Goal: Navigation & Orientation: Find specific page/section

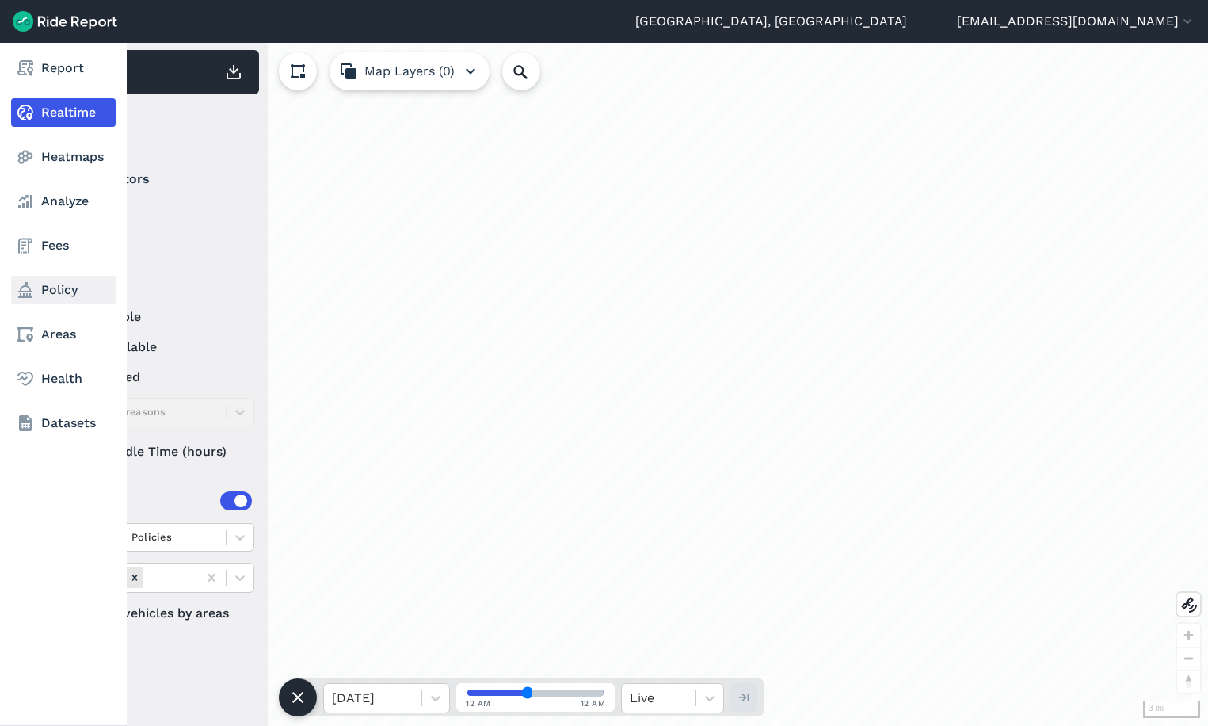
click at [40, 299] on link "Policy" at bounding box center [63, 290] width 105 height 29
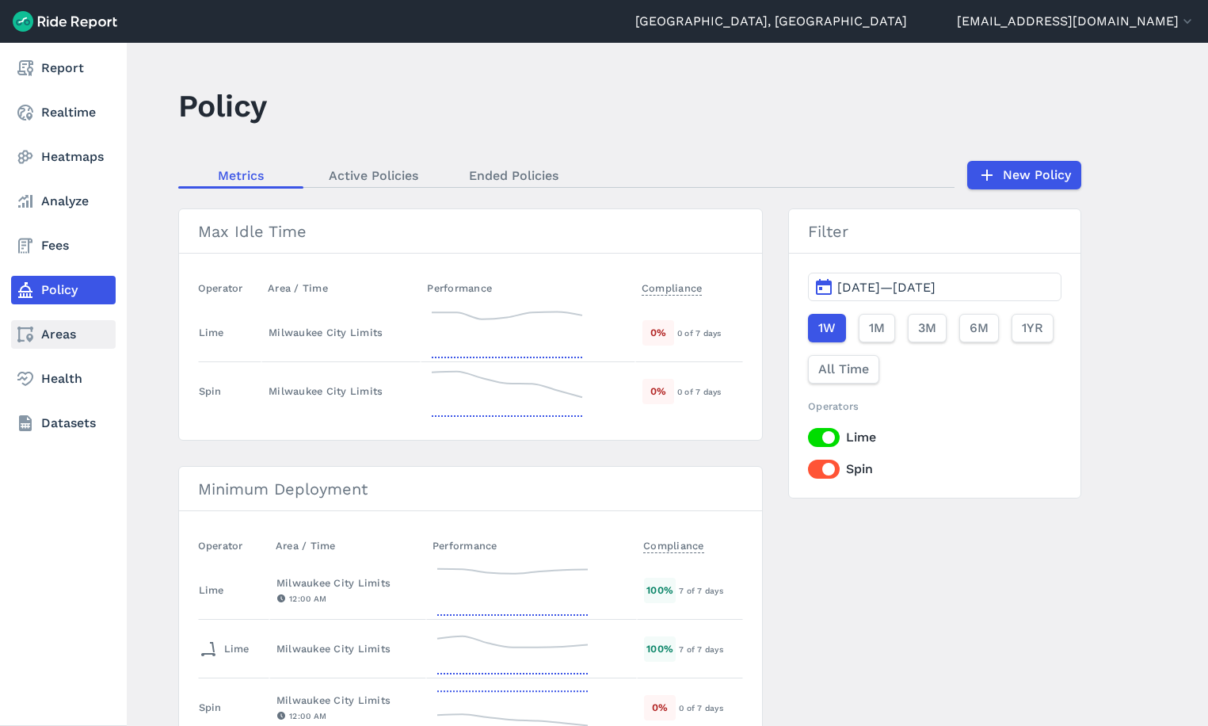
click at [40, 322] on link "Areas" at bounding box center [63, 334] width 105 height 29
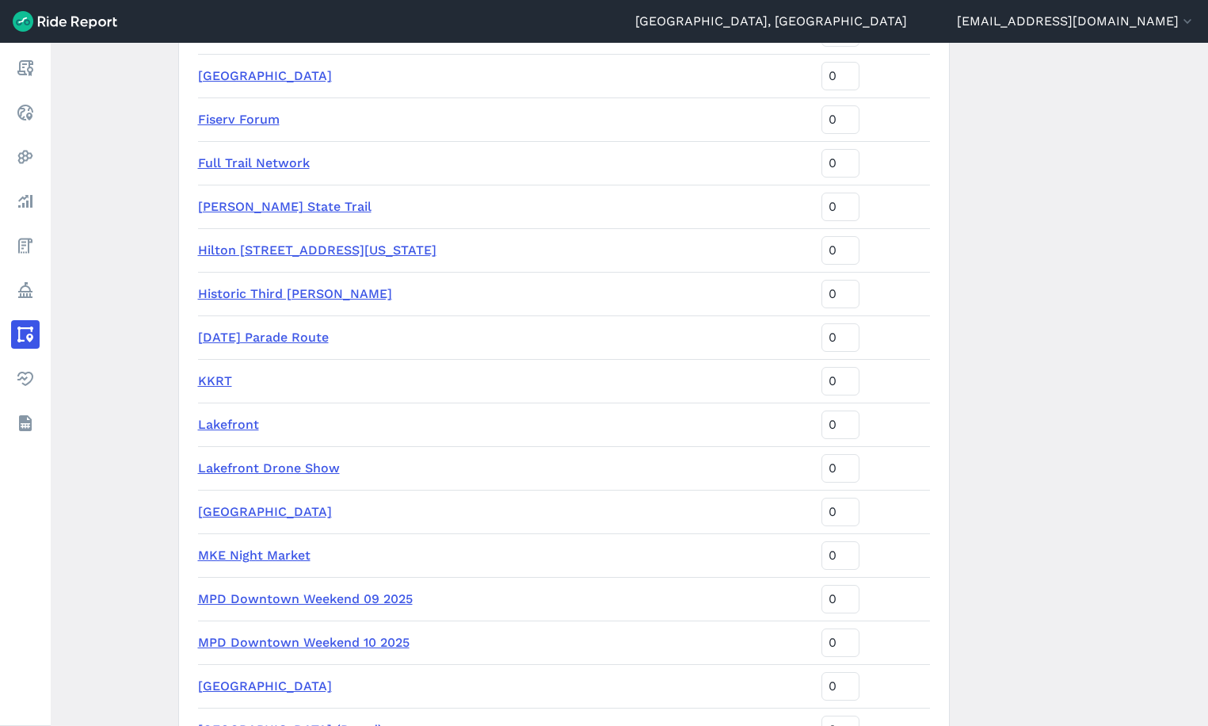
scroll to position [2060, 0]
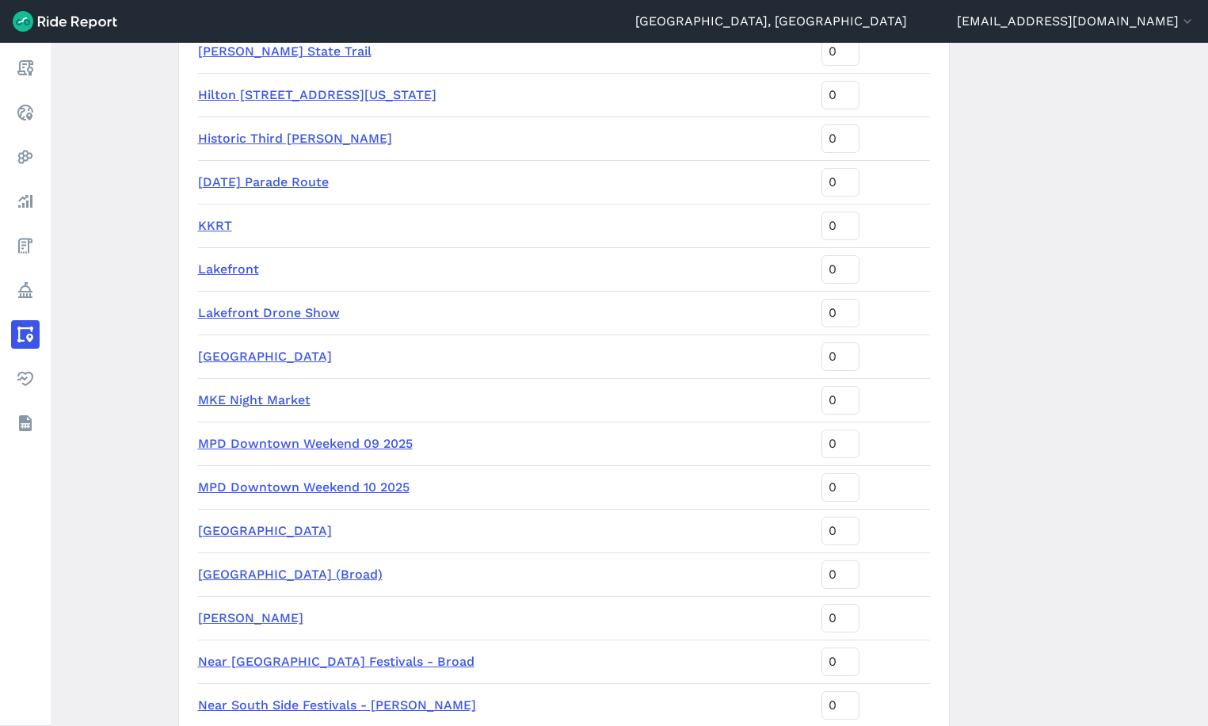
click at [272, 322] on link "MPD Downtown Weekend 10 2025" at bounding box center [304, 486] width 212 height 15
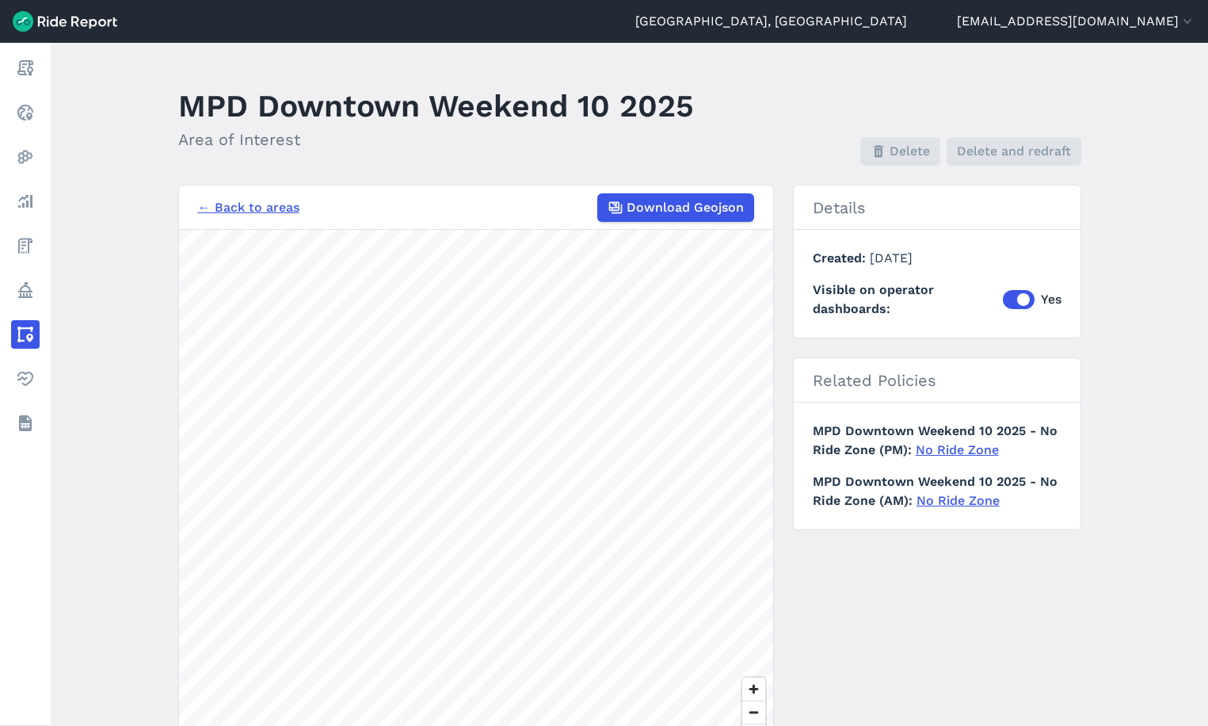
click at [258, 202] on link "← Back to areas" at bounding box center [248, 207] width 101 height 19
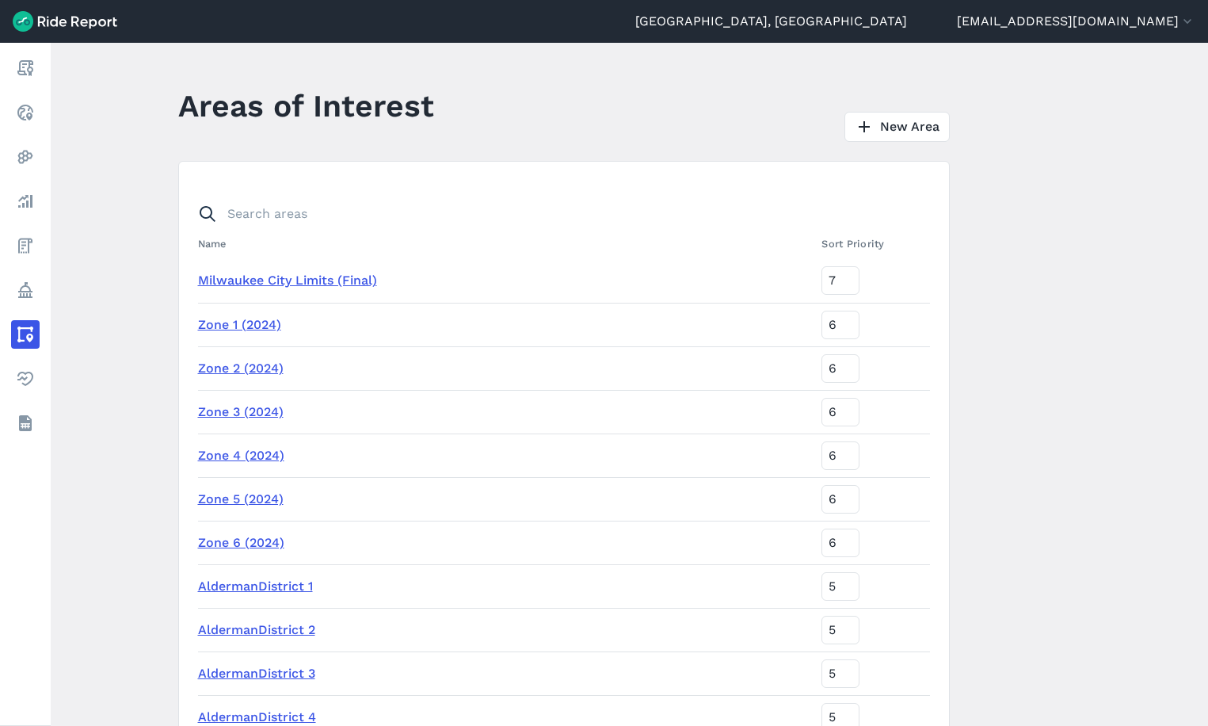
click at [708, 156] on main "Areas of Interest New Area Name Sort Priority Milwaukee City Limits (Final) 7 Z…" at bounding box center [630, 384] width 1158 height 683
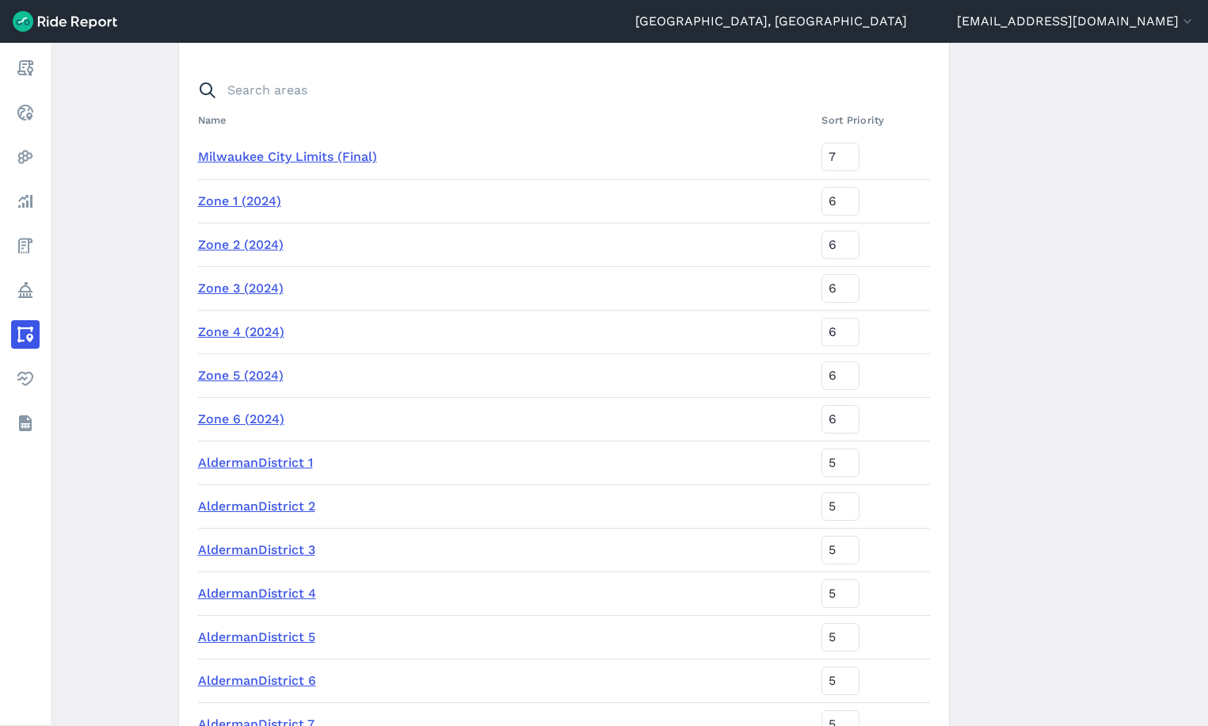
scroll to position [79, 0]
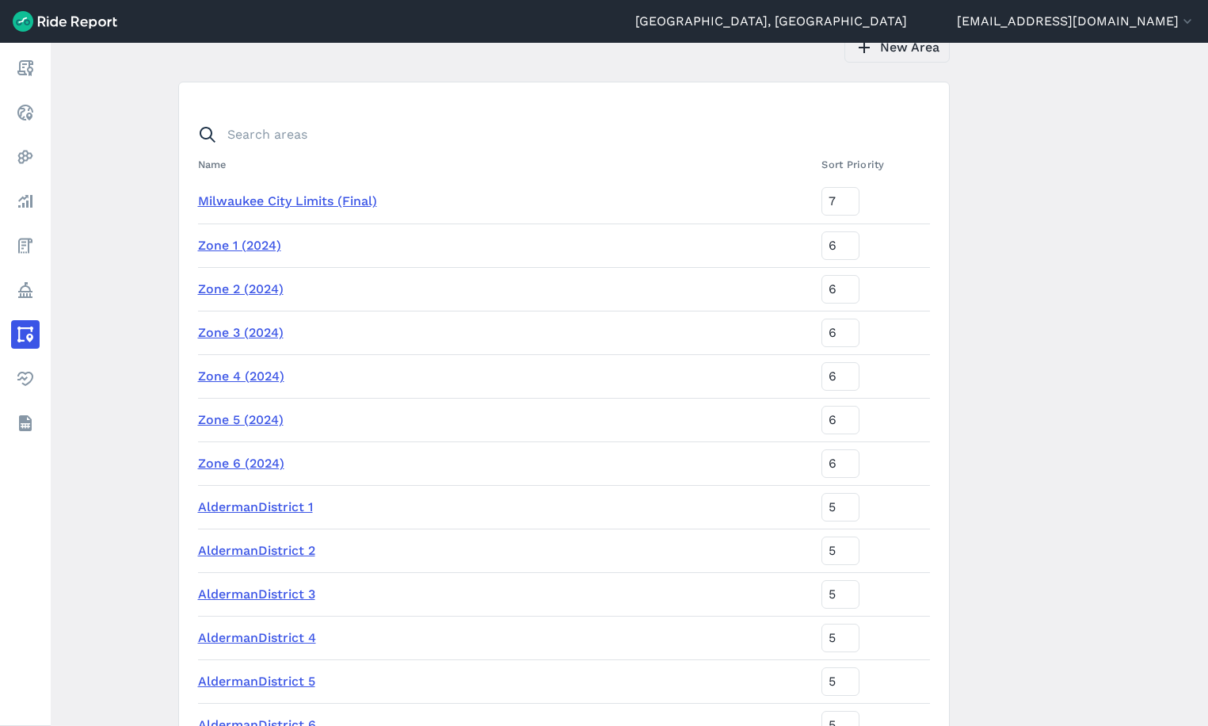
click at [891, 55] on link "New Area" at bounding box center [897, 47] width 105 height 30
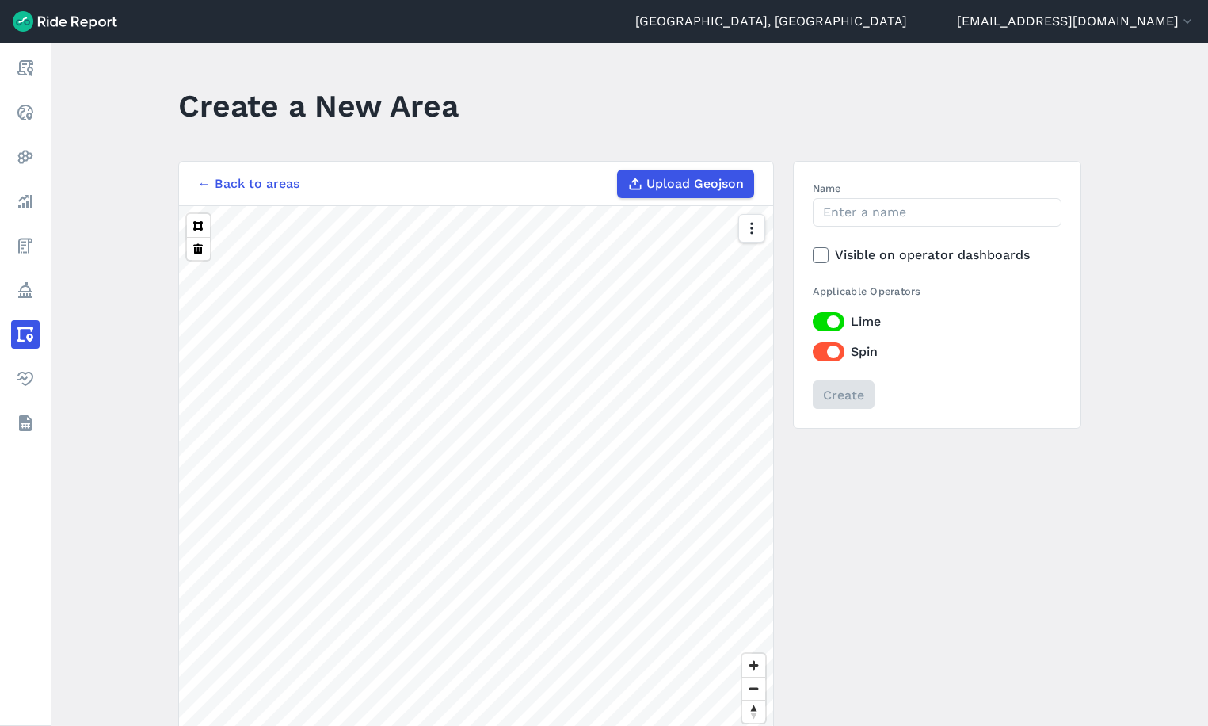
click at [272, 185] on link "← Back to areas" at bounding box center [248, 183] width 101 height 19
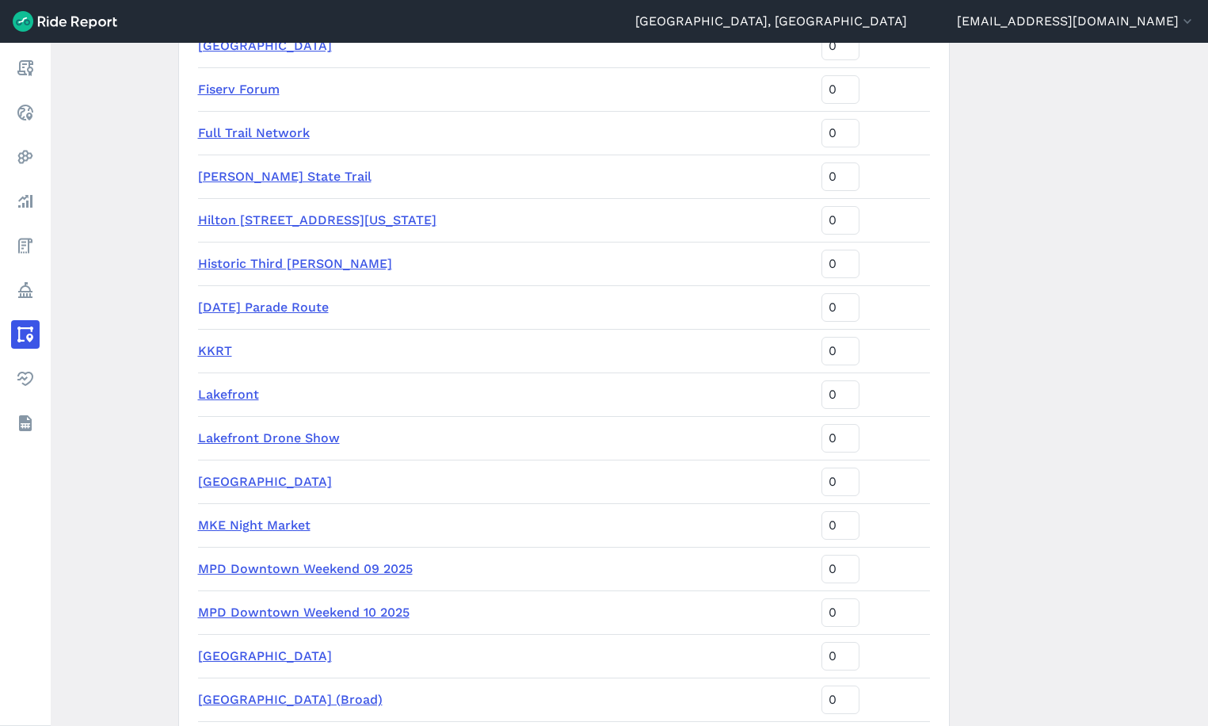
scroll to position [2060, 0]
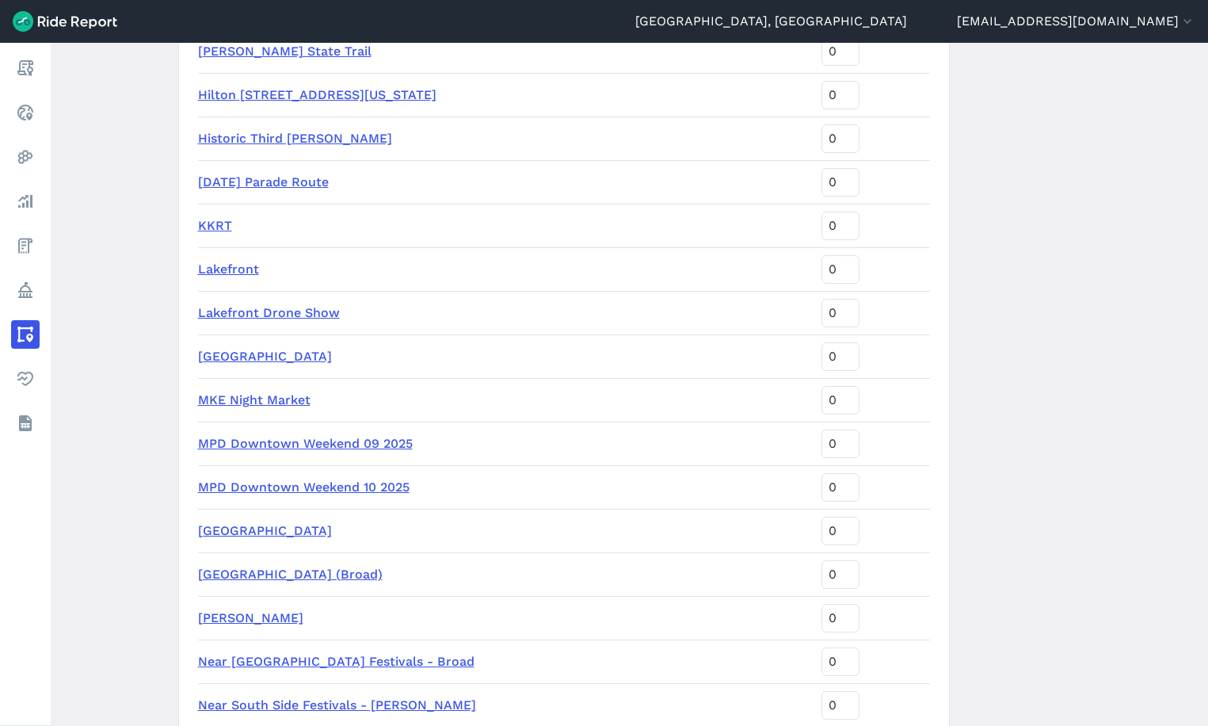
click at [302, 322] on link "MPD Downtown Weekend 10 2025" at bounding box center [304, 486] width 212 height 15
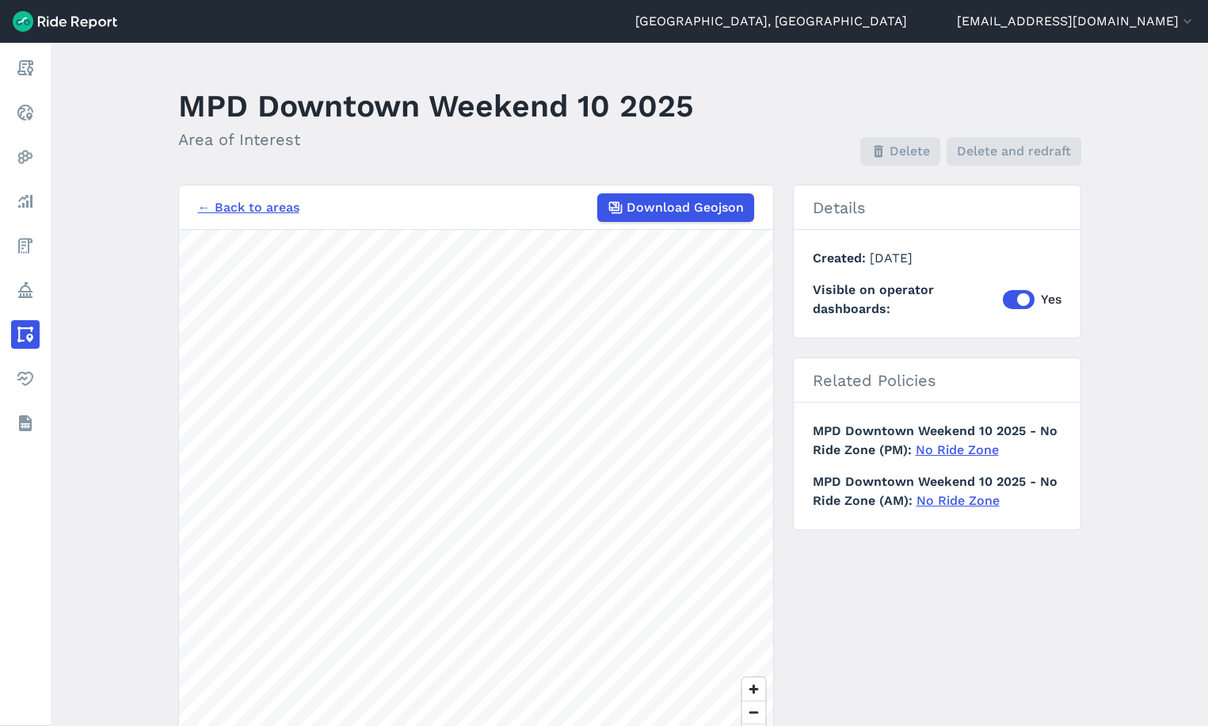
click at [128, 205] on main "MPD Downtown Weekend 10 2025 Area of Interest Delete Delete and redraft ← Back …" at bounding box center [630, 384] width 1158 height 683
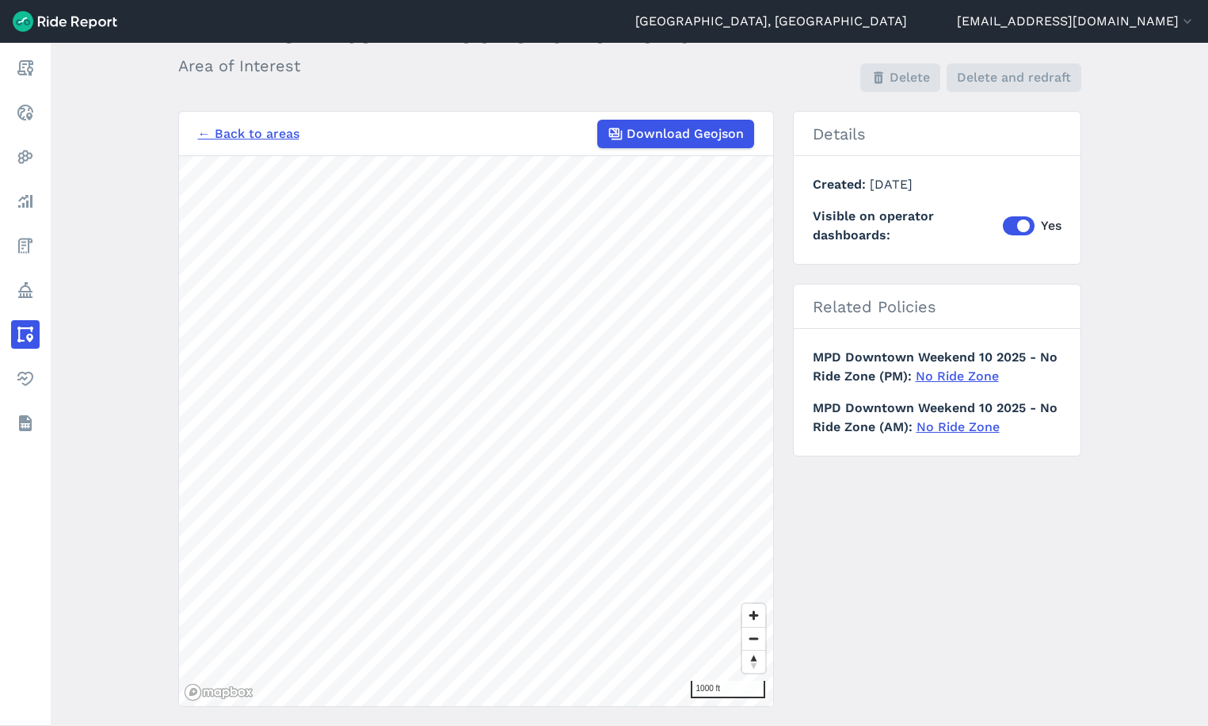
scroll to position [112, 0]
